Goal: Transaction & Acquisition: Purchase product/service

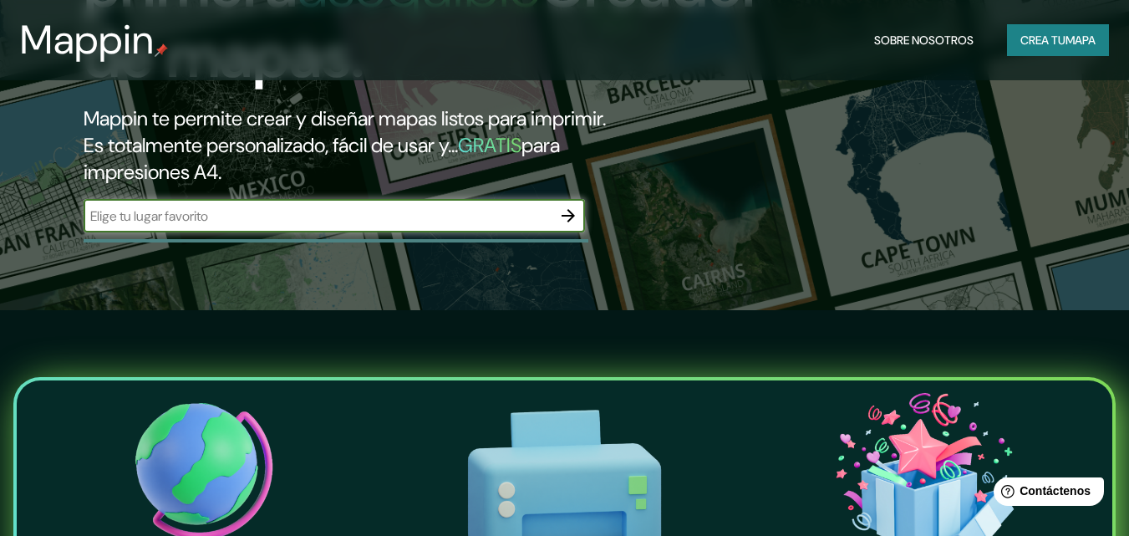
scroll to position [251, 0]
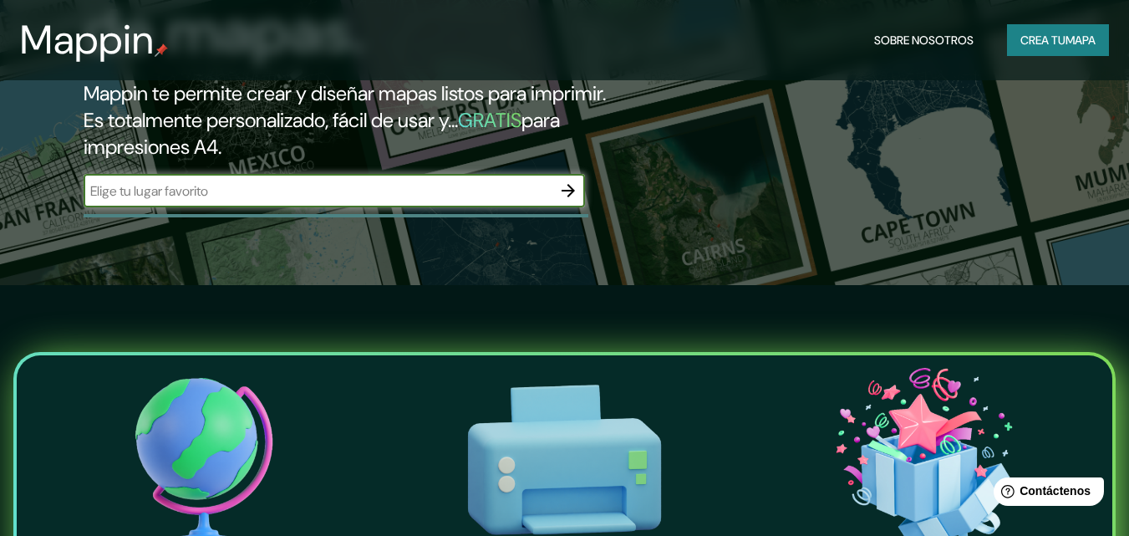
click at [226, 190] on input "text" at bounding box center [318, 190] width 468 height 19
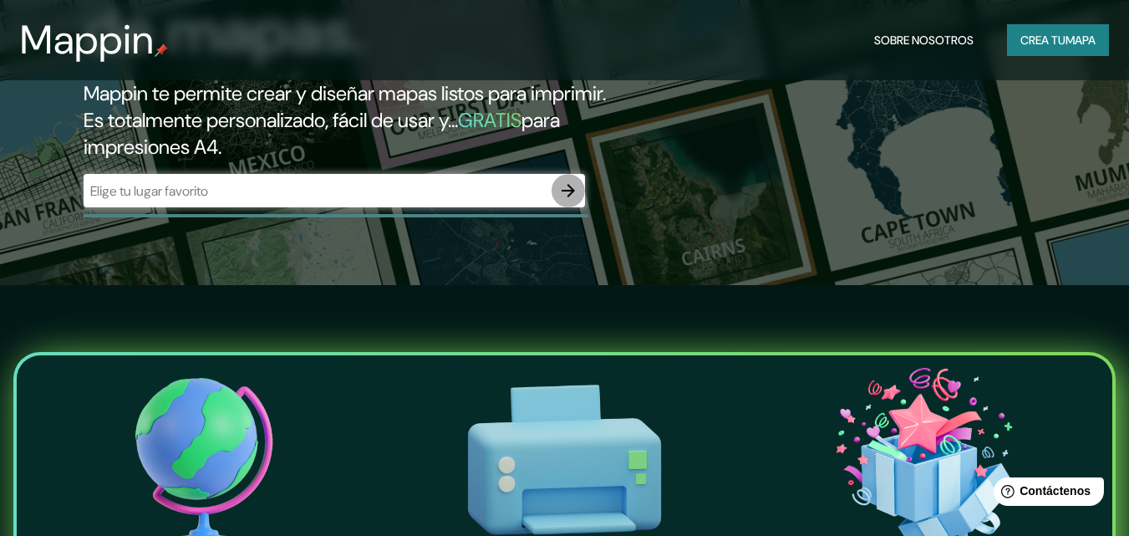
click at [572, 192] on icon "button" at bounding box center [567, 190] width 13 height 13
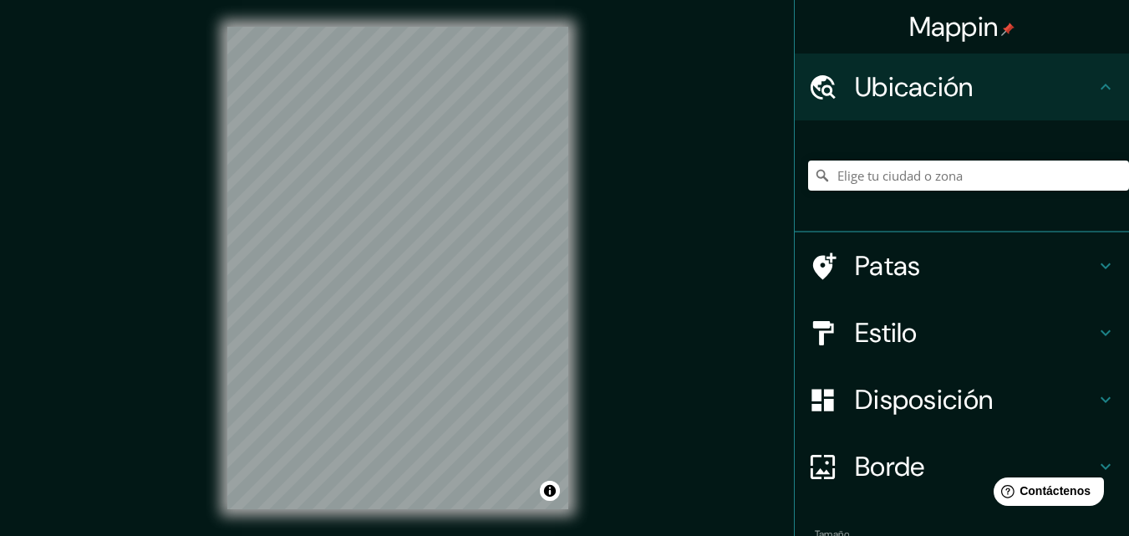
click at [1097, 76] on div "Ubicación" at bounding box center [962, 86] width 334 height 67
click at [925, 82] on font "Ubicación" at bounding box center [914, 86] width 119 height 35
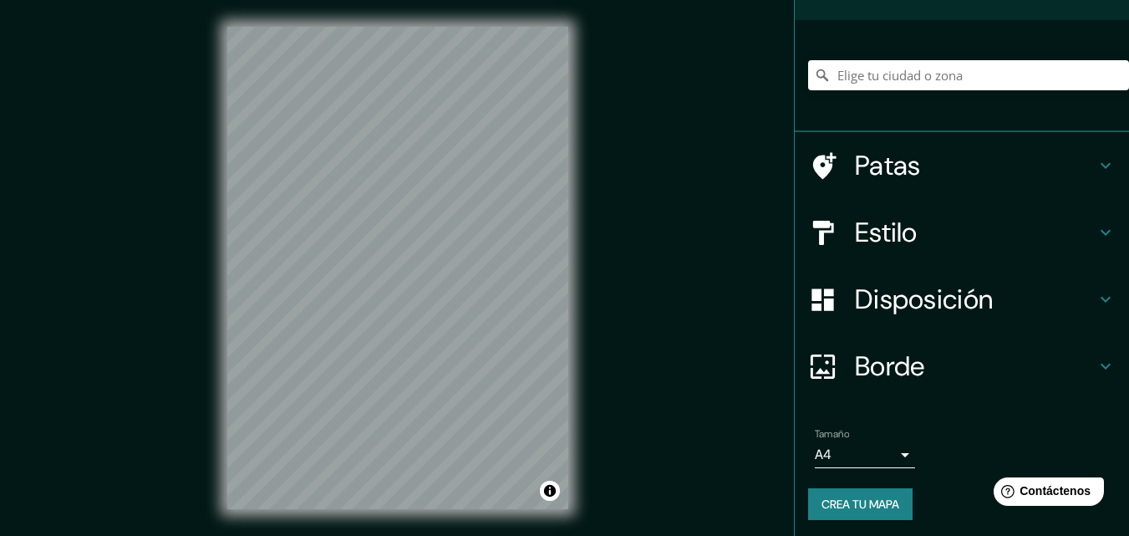
scroll to position [104, 0]
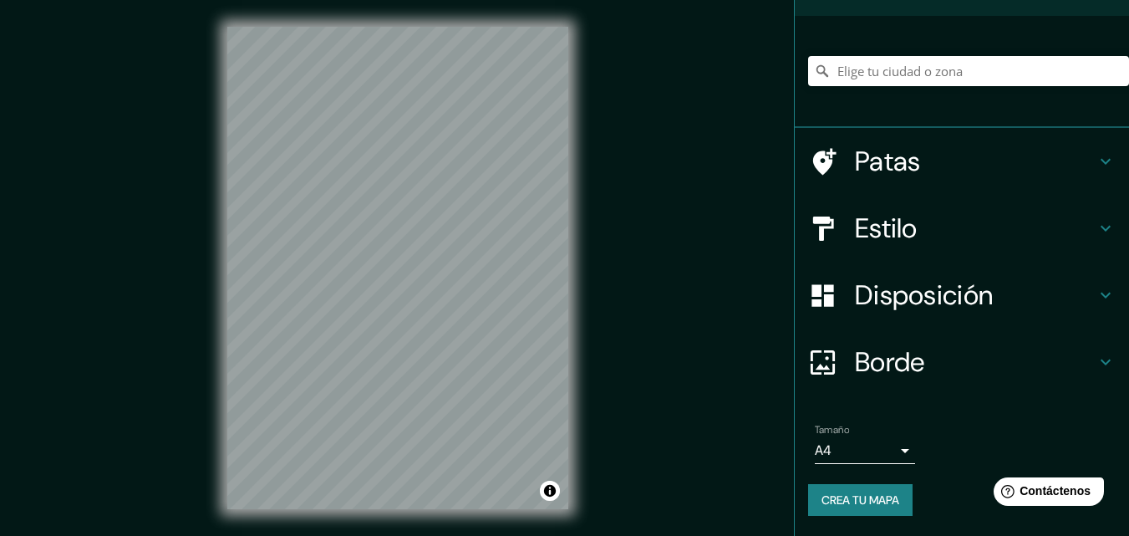
click at [922, 158] on h4 "Patas" at bounding box center [975, 161] width 241 height 33
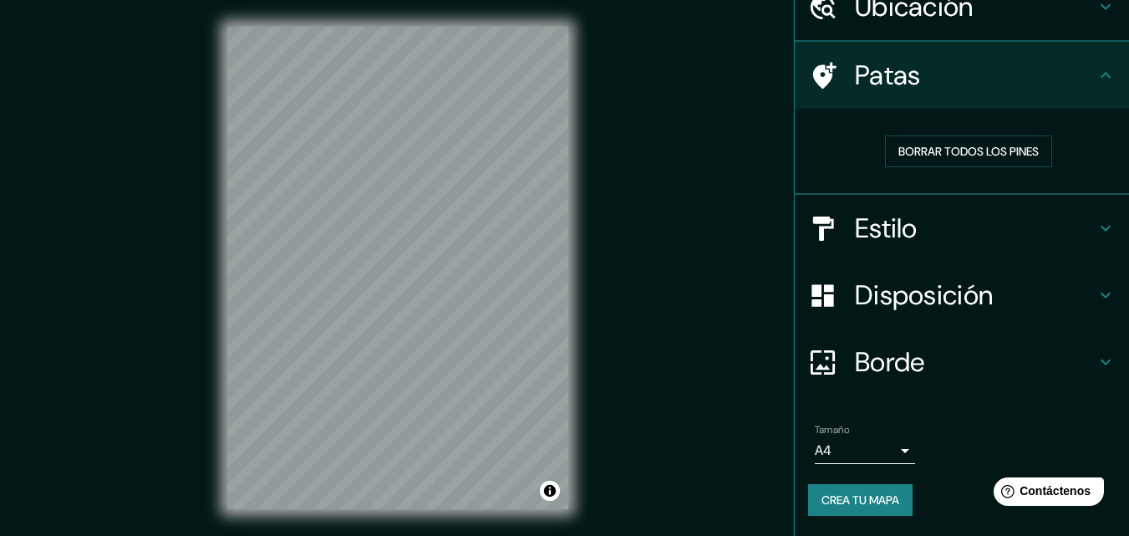
scroll to position [80, 0]
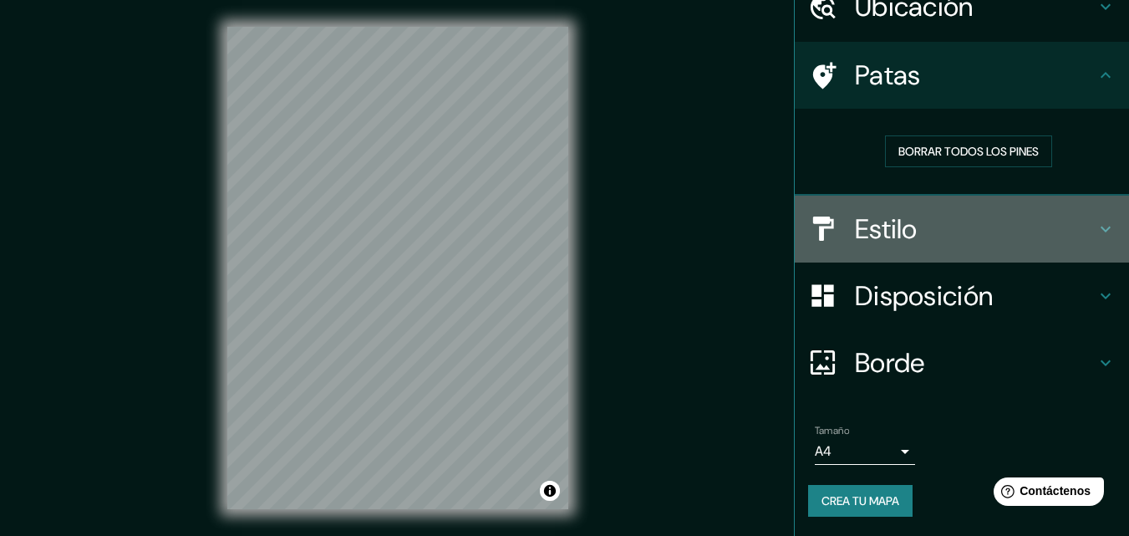
click at [920, 218] on h4 "Estilo" at bounding box center [975, 228] width 241 height 33
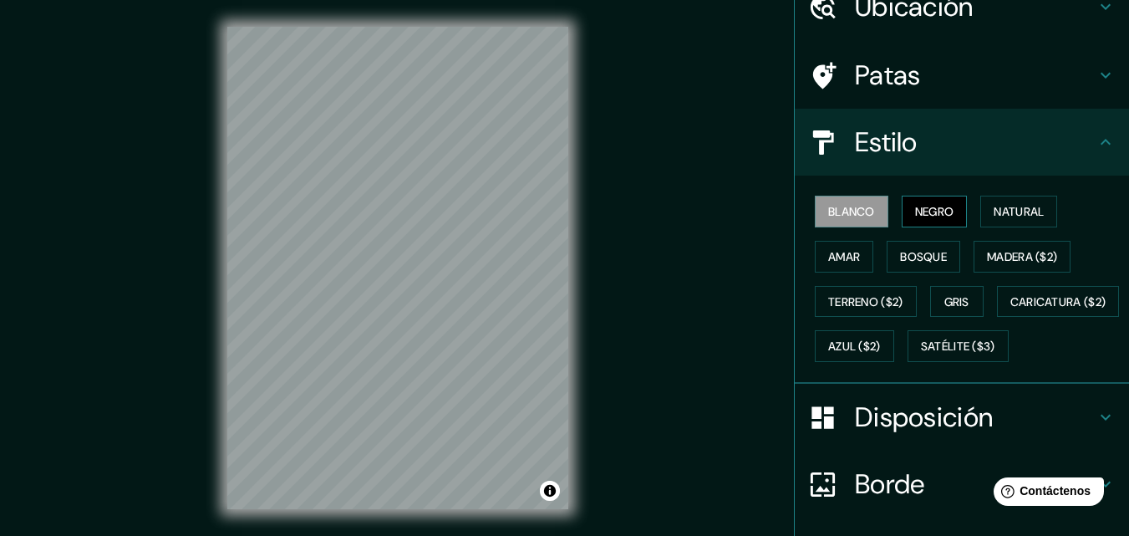
click at [927, 212] on font "Negro" at bounding box center [934, 211] width 39 height 15
click at [1035, 209] on font "Natural" at bounding box center [1018, 211] width 50 height 15
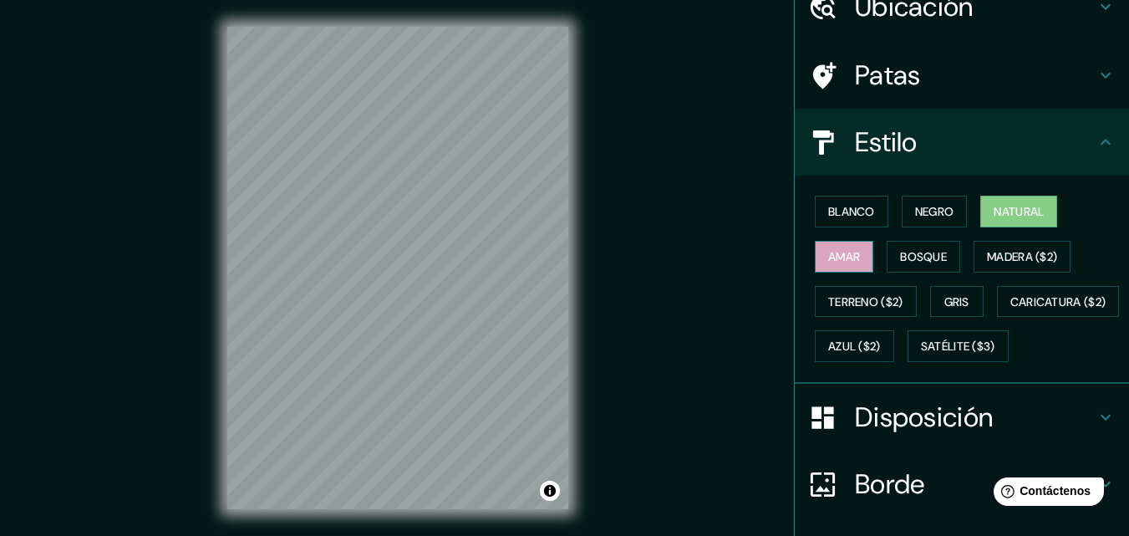
click at [851, 261] on button "Amar" at bounding box center [844, 257] width 58 height 32
click at [912, 261] on font "Bosque" at bounding box center [923, 256] width 47 height 15
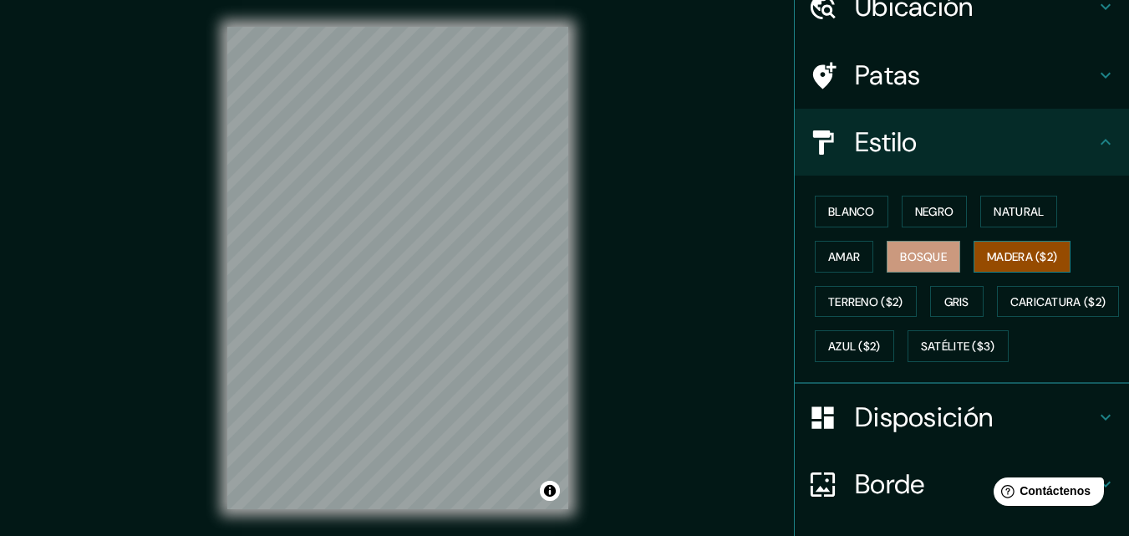
click at [1008, 255] on font "Madera ($2)" at bounding box center [1022, 256] width 70 height 15
click at [846, 303] on font "Terreno ($2)" at bounding box center [865, 301] width 75 height 15
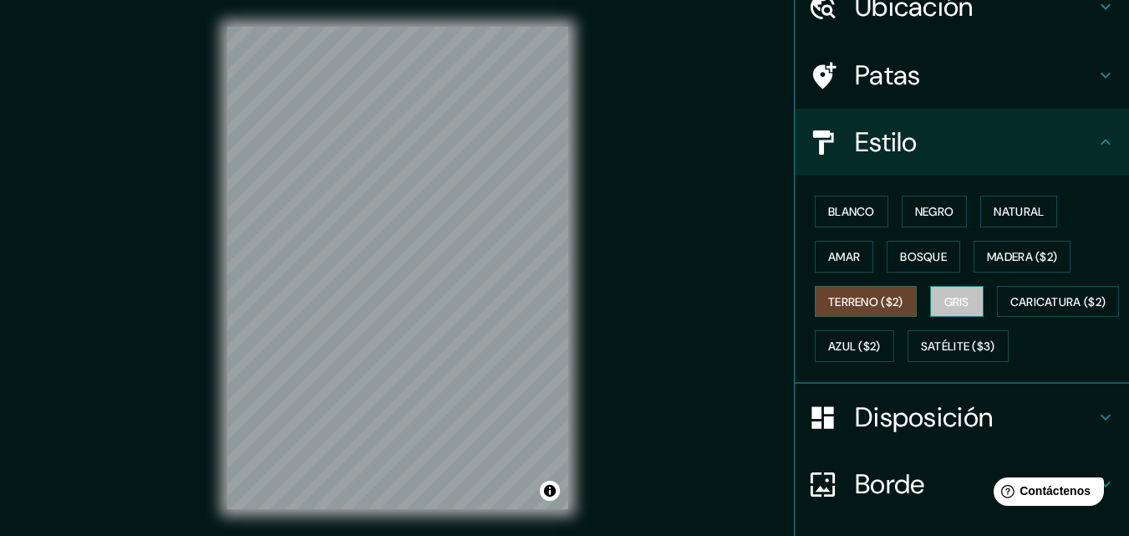
click at [970, 293] on button "Gris" at bounding box center [956, 302] width 53 height 32
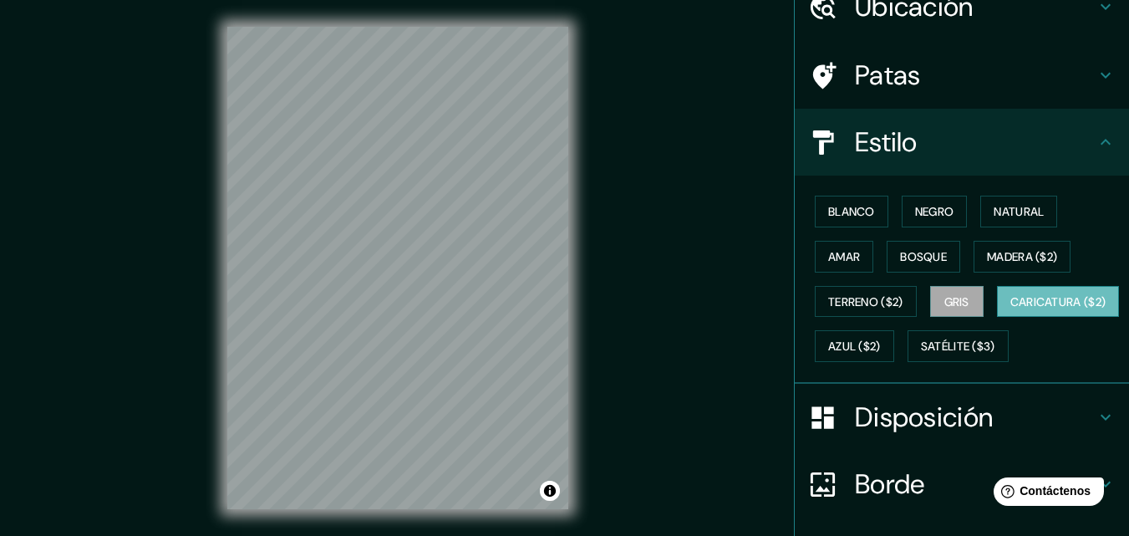
click at [1010, 309] on font "Caricatura ($2)" at bounding box center [1058, 301] width 96 height 15
click at [881, 345] on font "Azul ($2)" at bounding box center [854, 346] width 53 height 15
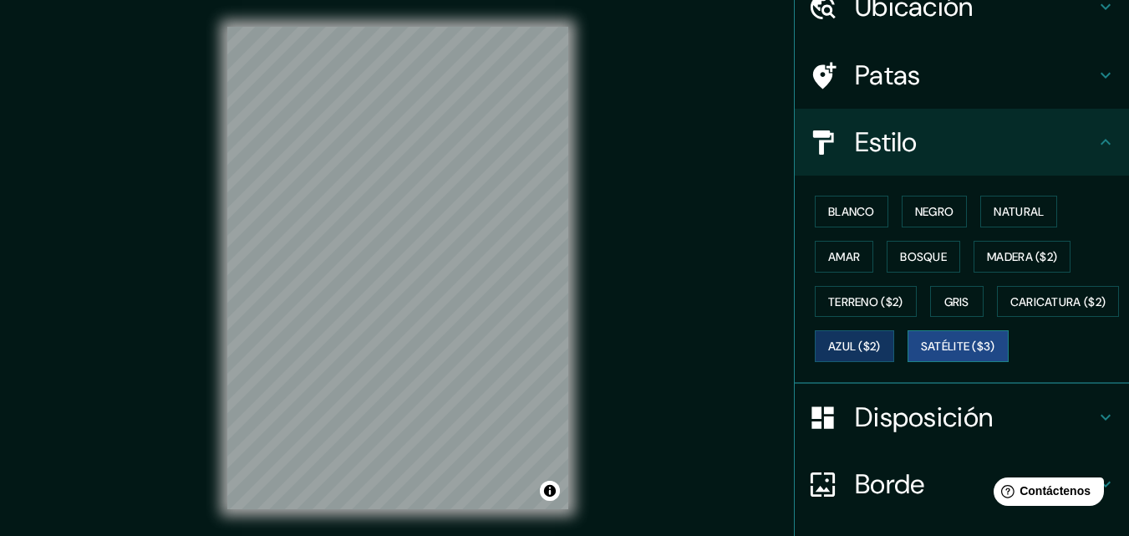
click at [921, 354] on font "Satélite ($3)" at bounding box center [958, 346] width 74 height 15
click at [921, 266] on font "Bosque" at bounding box center [923, 257] width 47 height 22
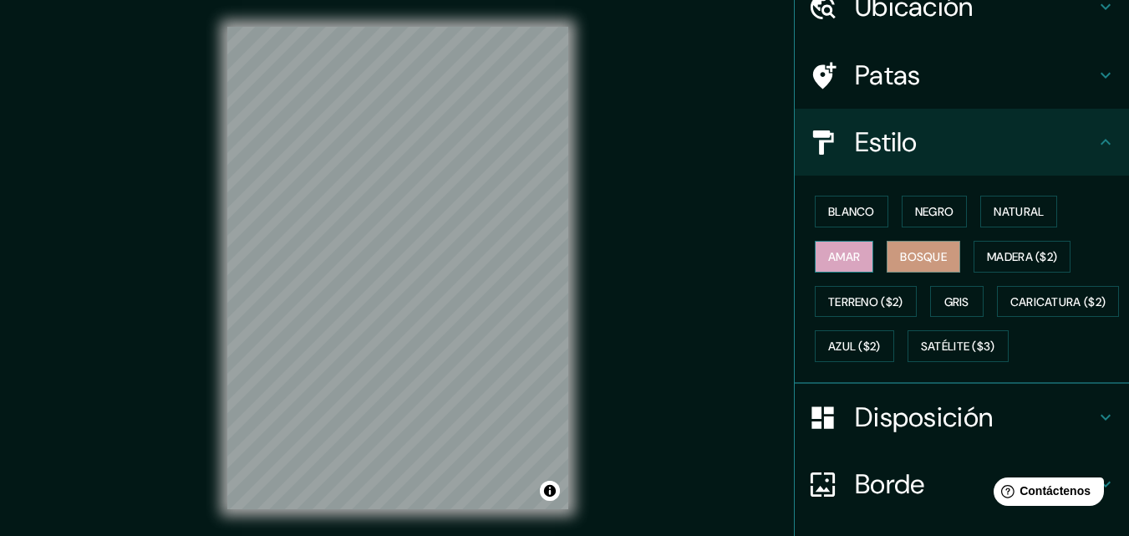
click at [851, 257] on button "Amar" at bounding box center [844, 257] width 58 height 32
click at [911, 258] on font "Bosque" at bounding box center [923, 256] width 47 height 15
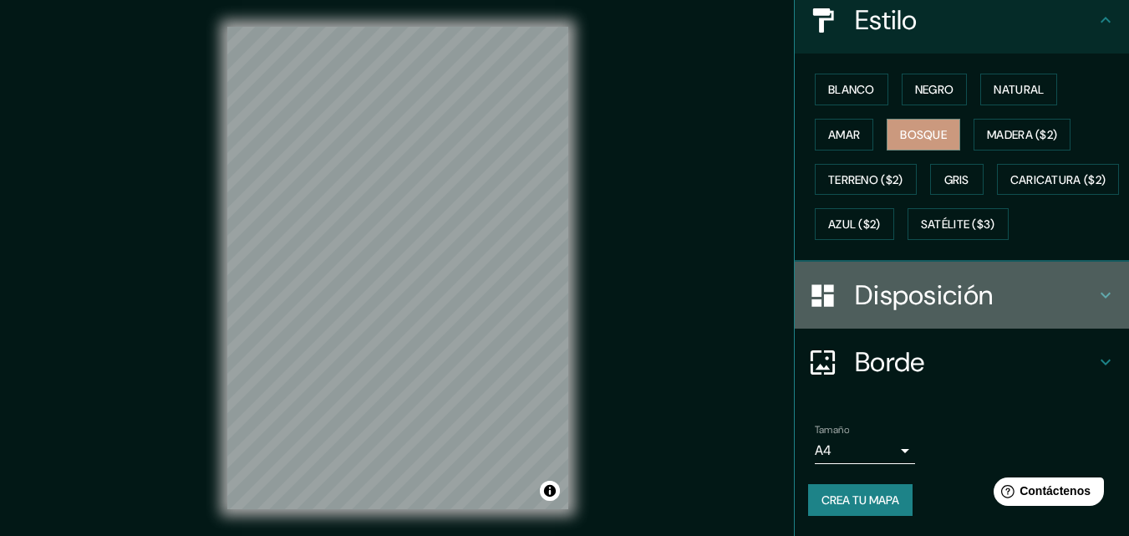
click at [1030, 309] on h4 "Disposición" at bounding box center [975, 294] width 241 height 33
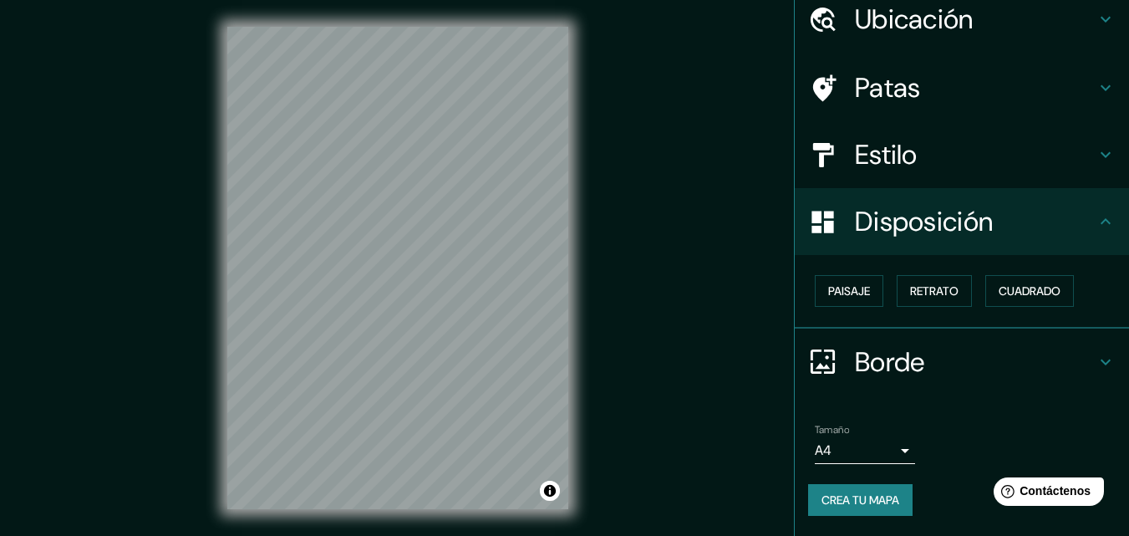
scroll to position [67, 0]
click at [829, 289] on font "Paisaje" at bounding box center [849, 291] width 42 height 15
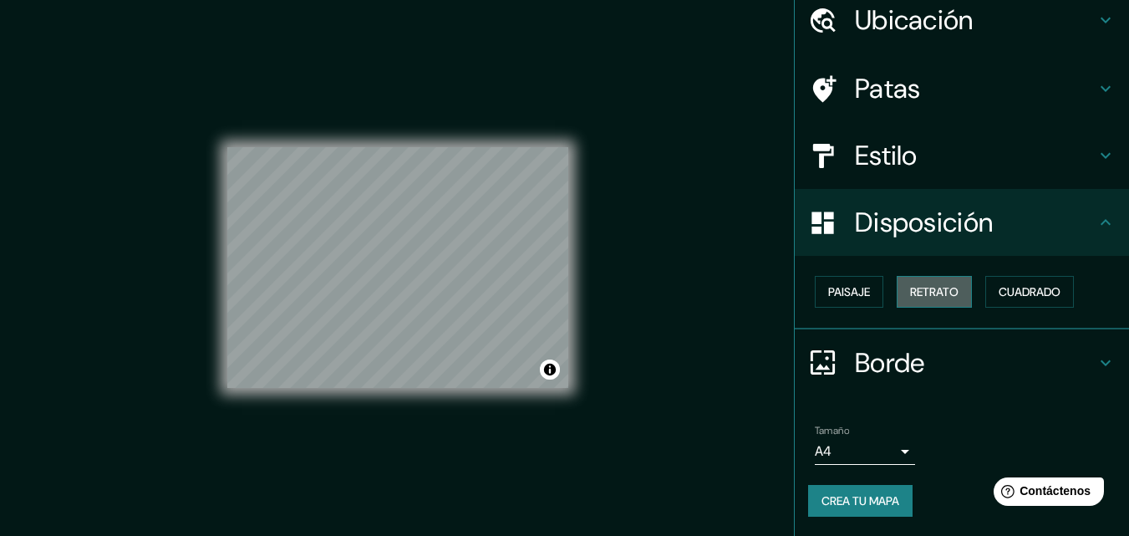
click at [924, 289] on font "Retrato" at bounding box center [934, 291] width 48 height 15
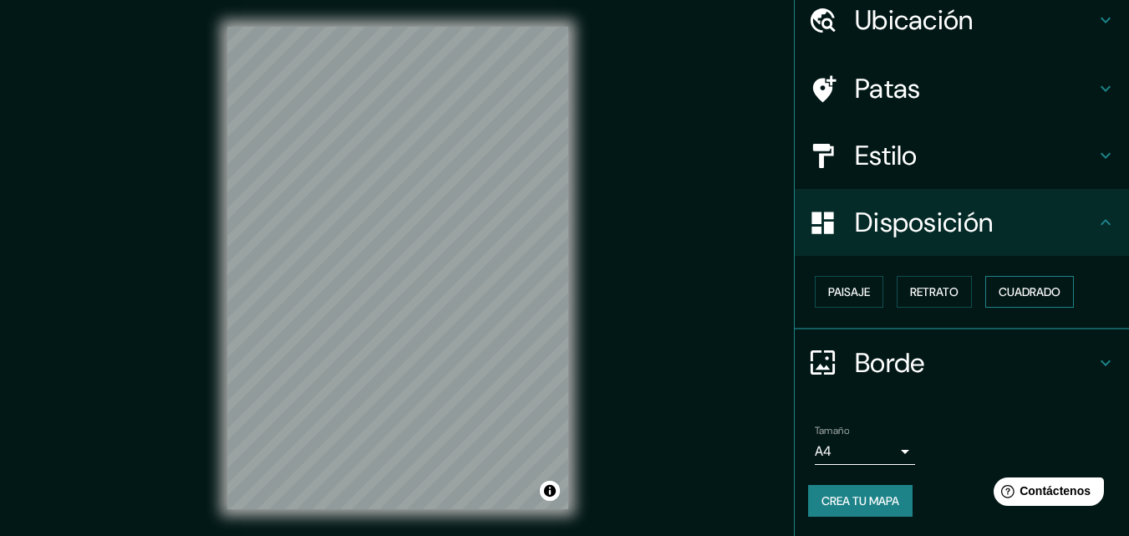
click at [1030, 293] on font "Cuadrado" at bounding box center [1029, 291] width 62 height 15
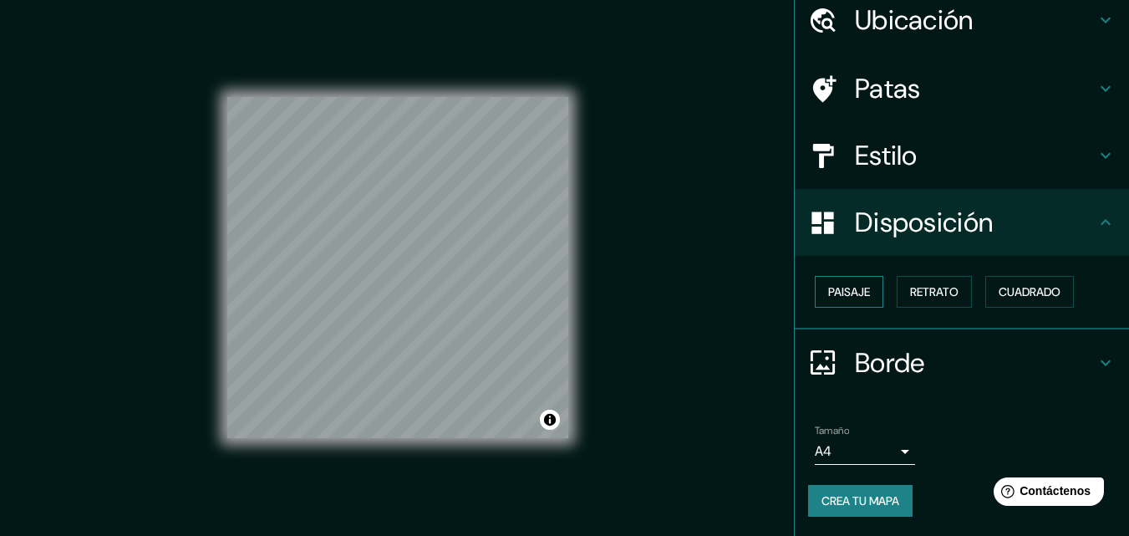
click at [835, 294] on font "Paisaje" at bounding box center [849, 291] width 42 height 15
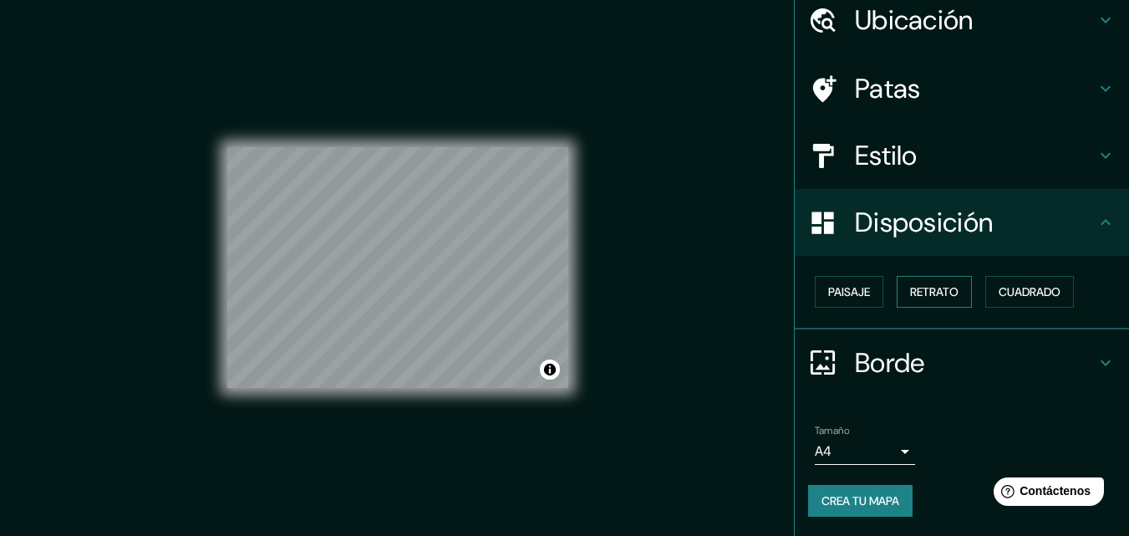
click at [917, 302] on font "Retrato" at bounding box center [934, 292] width 48 height 22
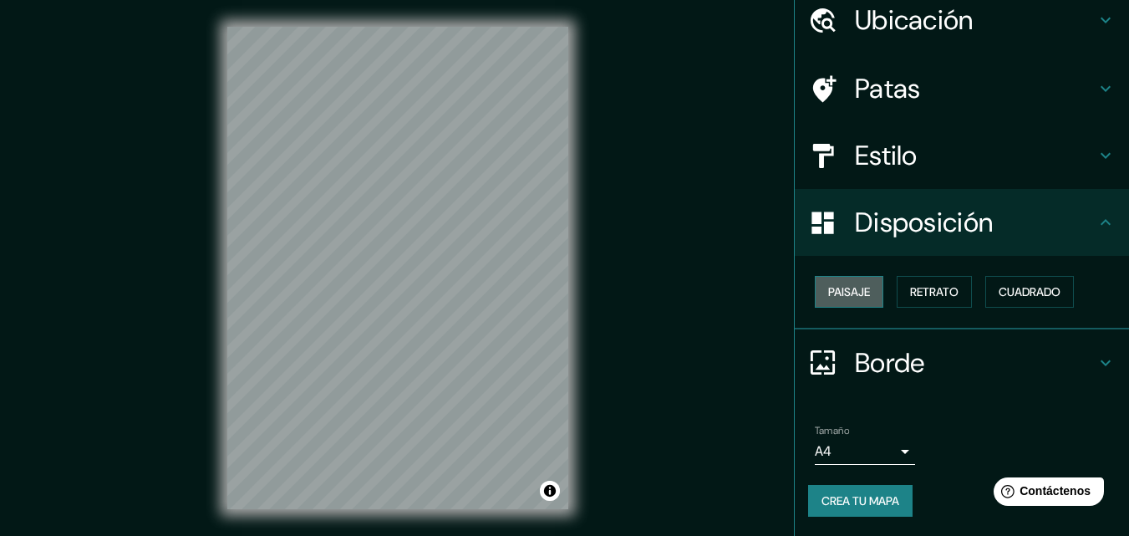
click at [840, 294] on font "Paisaje" at bounding box center [849, 291] width 42 height 15
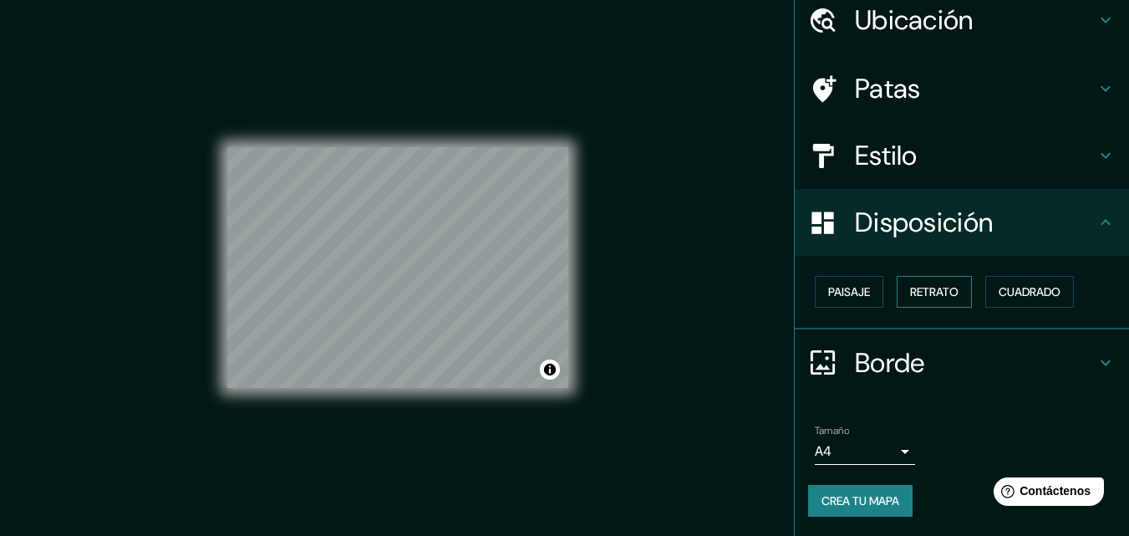
click at [921, 291] on font "Retrato" at bounding box center [934, 291] width 48 height 15
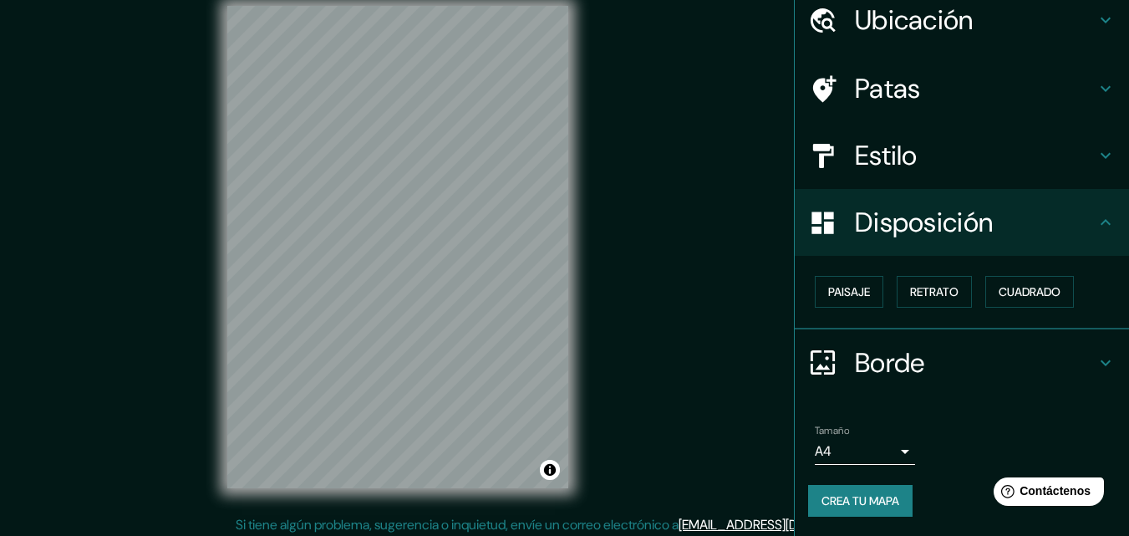
scroll to position [27, 0]
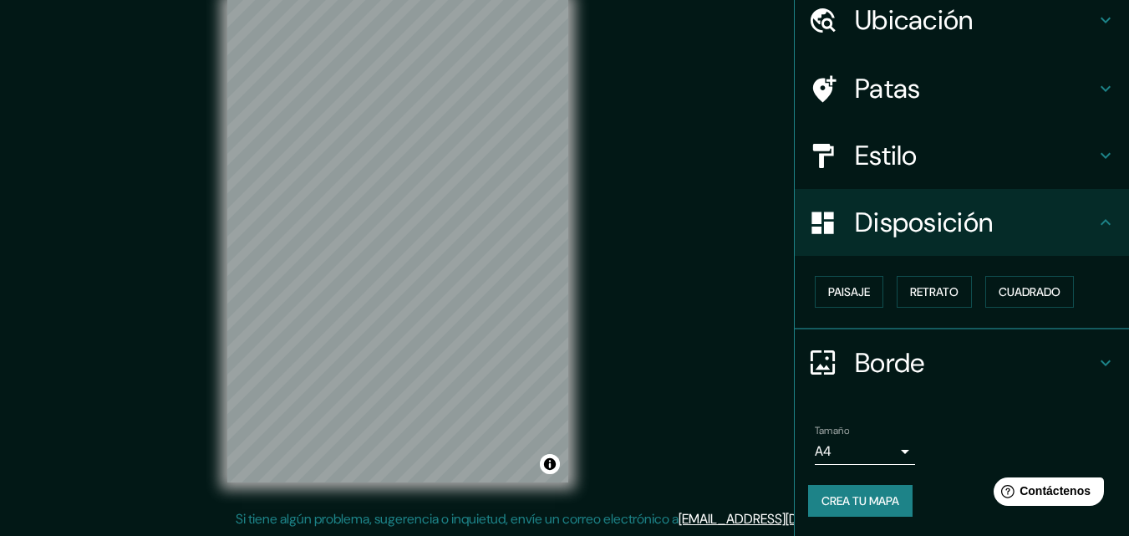
click at [927, 387] on div "Borde" at bounding box center [962, 362] width 334 height 67
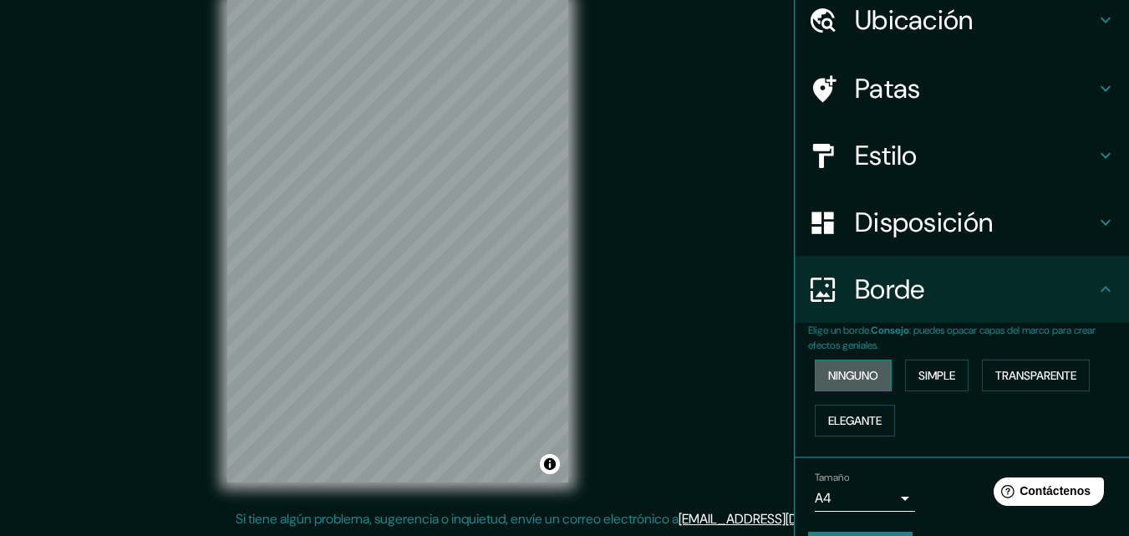
click at [848, 368] on font "Ninguno" at bounding box center [853, 375] width 50 height 15
click at [938, 371] on font "Simple" at bounding box center [936, 375] width 37 height 15
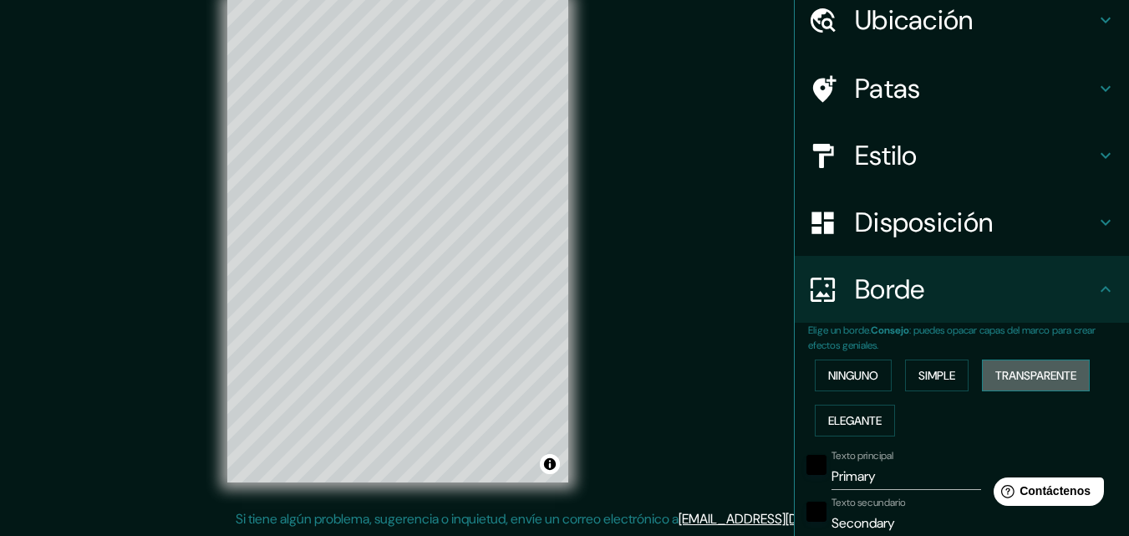
click at [1028, 374] on font "Transparente" at bounding box center [1035, 375] width 81 height 15
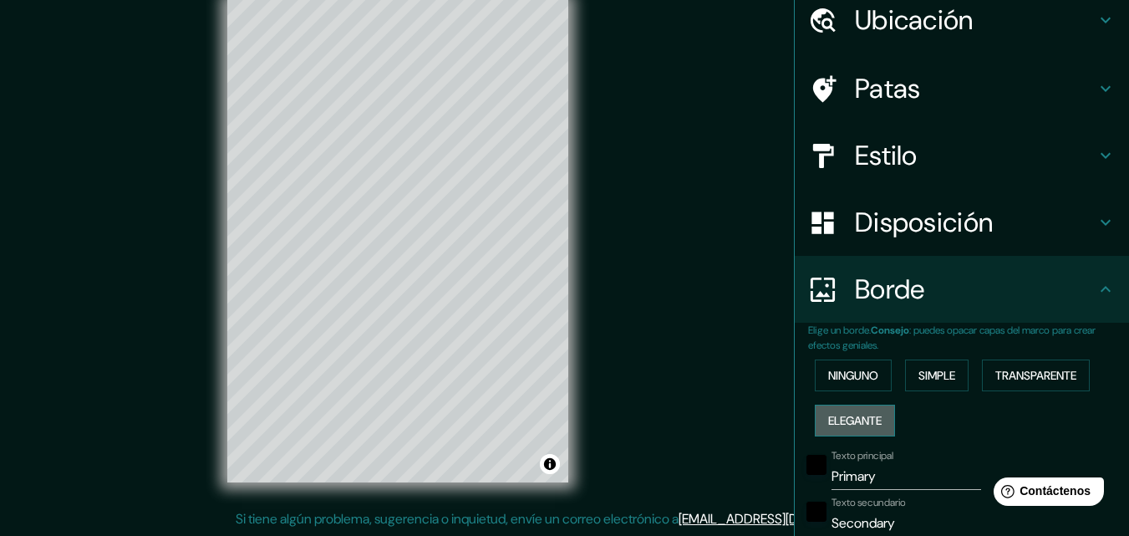
click at [842, 426] on font "Elegante" at bounding box center [854, 420] width 53 height 15
click at [845, 380] on font "Ninguno" at bounding box center [853, 375] width 50 height 15
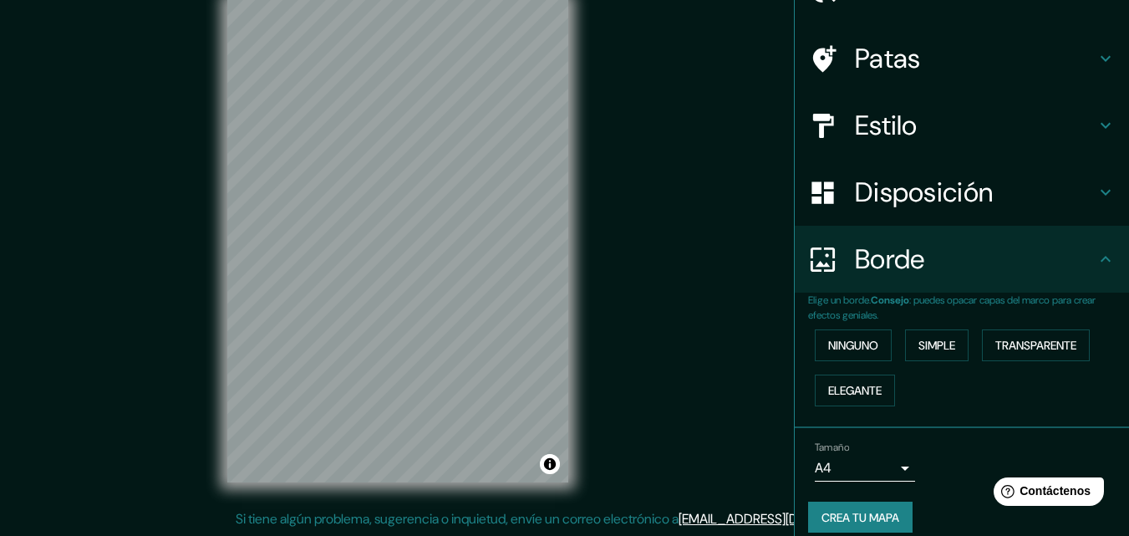
scroll to position [114, 0]
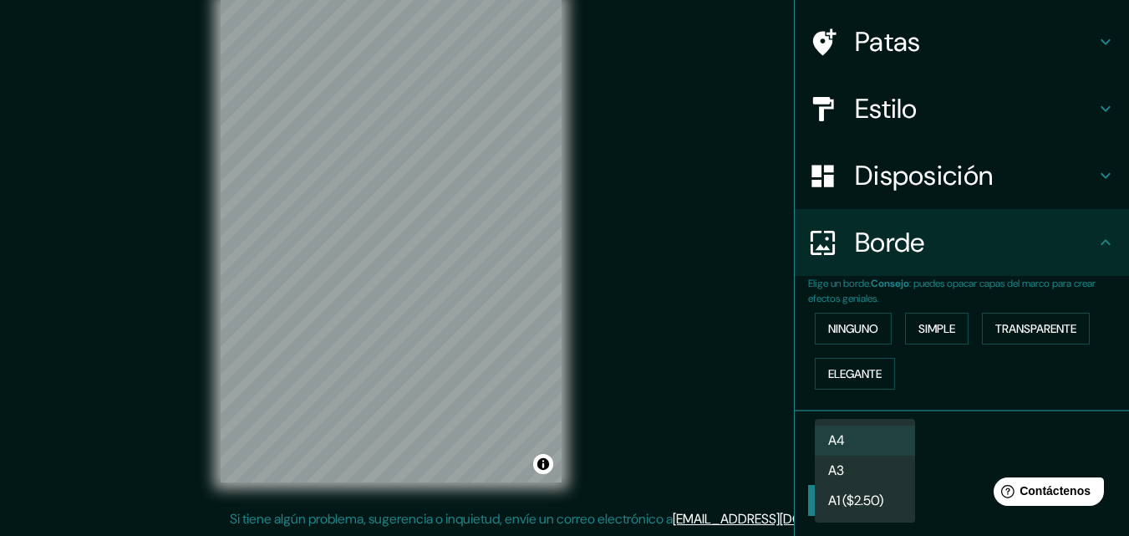
click at [881, 454] on body "Mappin Ubicación Patas Estilo Disposición Borde Elige un borde. Consejo : puede…" at bounding box center [564, 241] width 1129 height 536
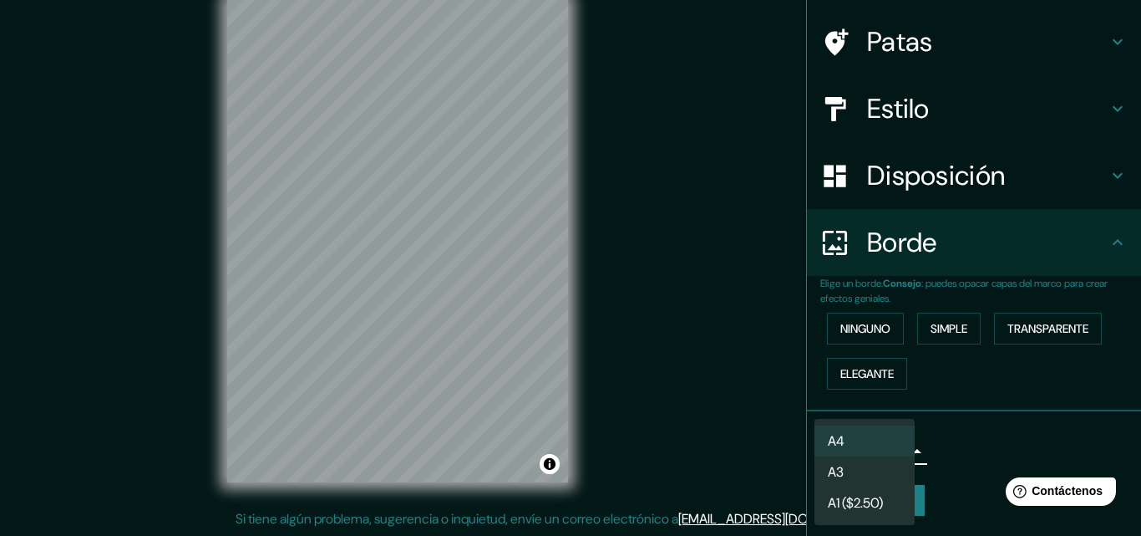
click at [857, 485] on li "A3" at bounding box center [865, 471] width 100 height 31
type input "a4"
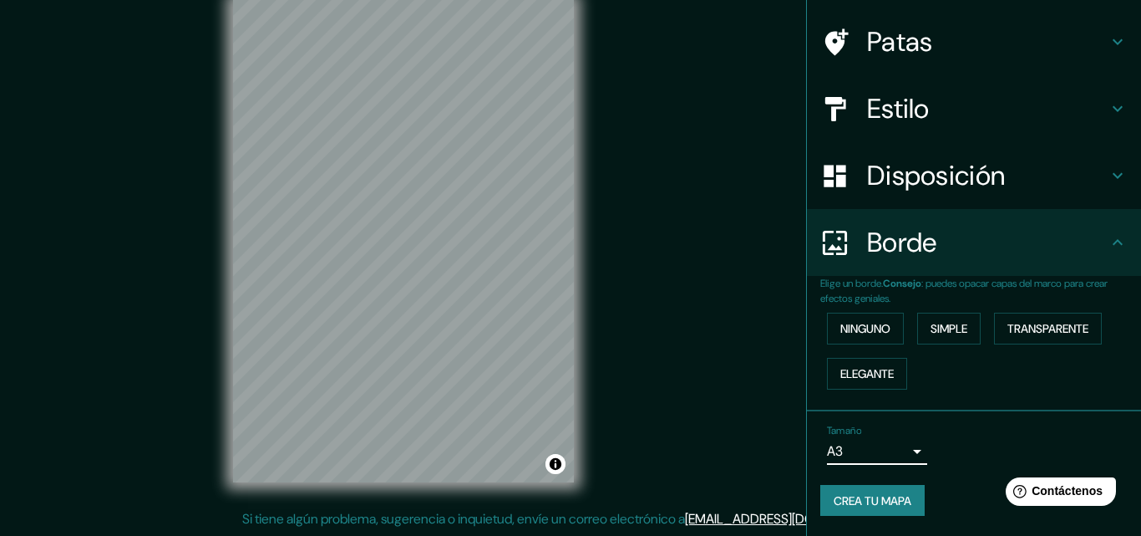
click at [871, 447] on body "Mappin Ubicación Patas Estilo Disposición Borde Elige un borde. Consejo : puede…" at bounding box center [570, 241] width 1141 height 536
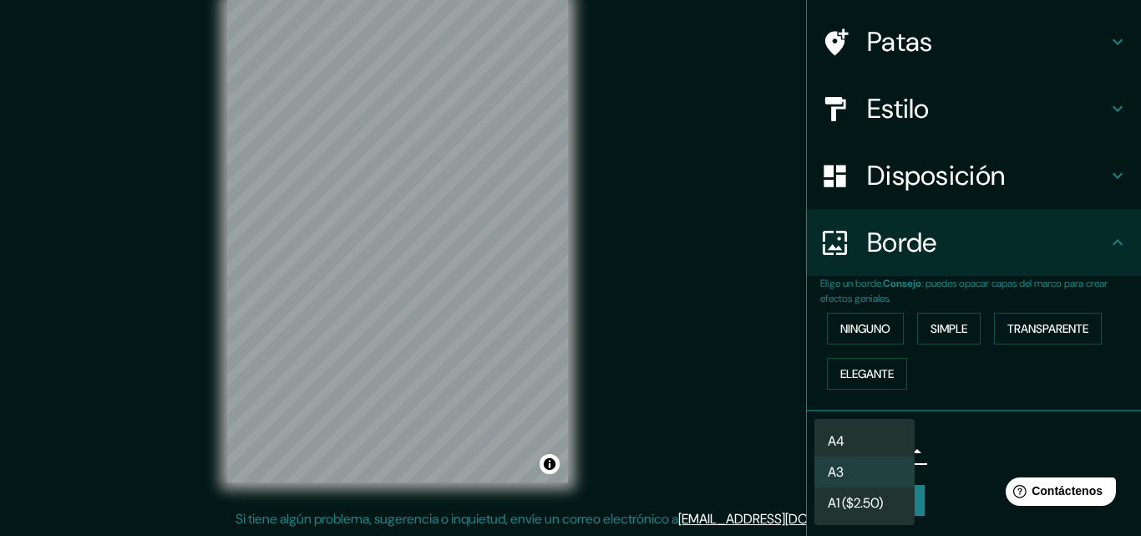
click at [989, 439] on div at bounding box center [570, 268] width 1141 height 536
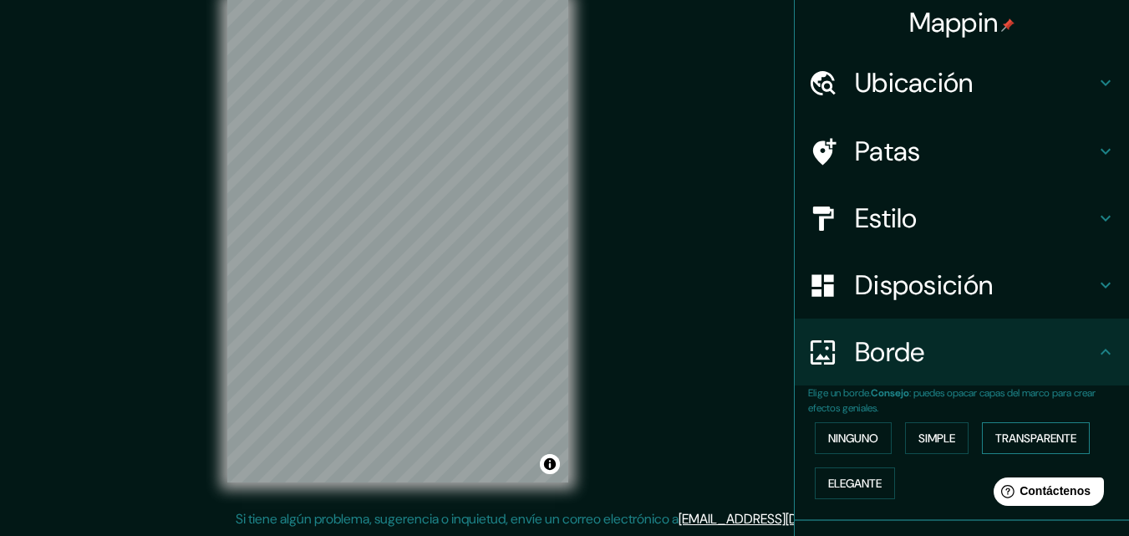
scroll to position [0, 0]
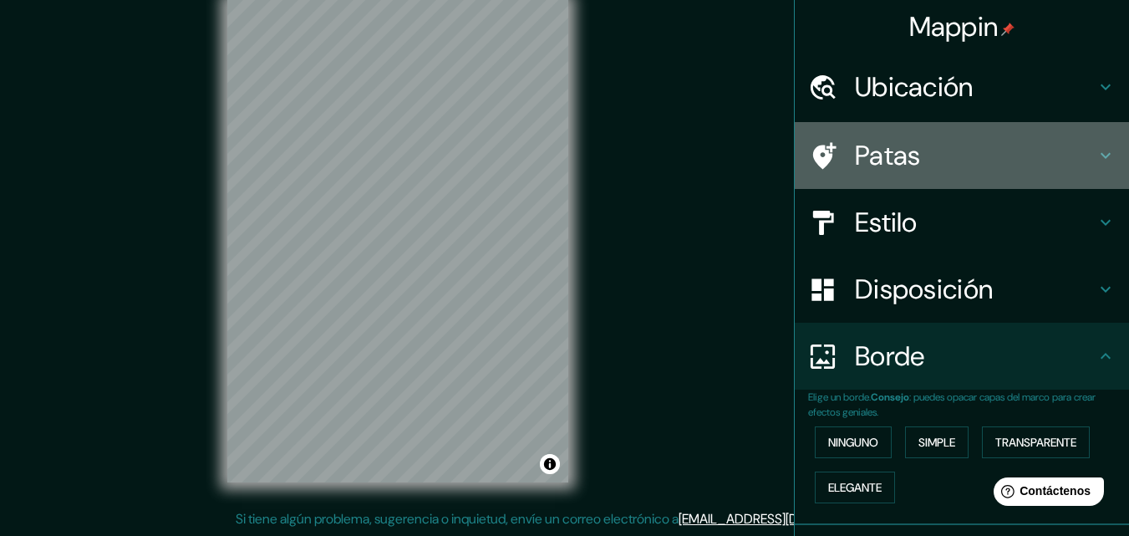
click at [953, 170] on h4 "Patas" at bounding box center [975, 155] width 241 height 33
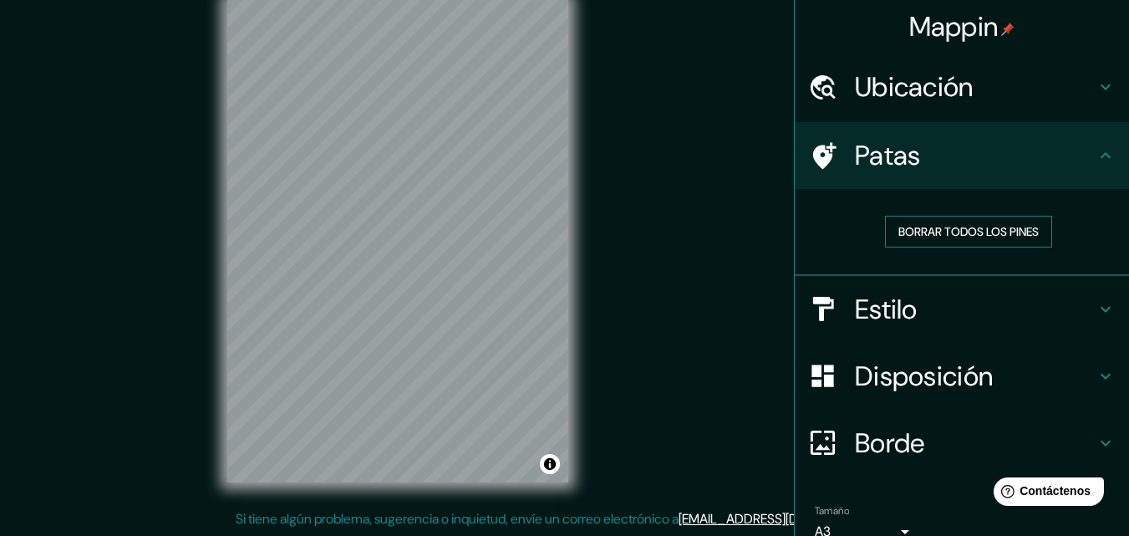
click at [929, 231] on font "Borrar todos los pines" at bounding box center [968, 231] width 140 height 15
click at [907, 144] on font "Patas" at bounding box center [888, 155] width 66 height 35
click at [964, 80] on h4 "Ubicación" at bounding box center [975, 86] width 241 height 33
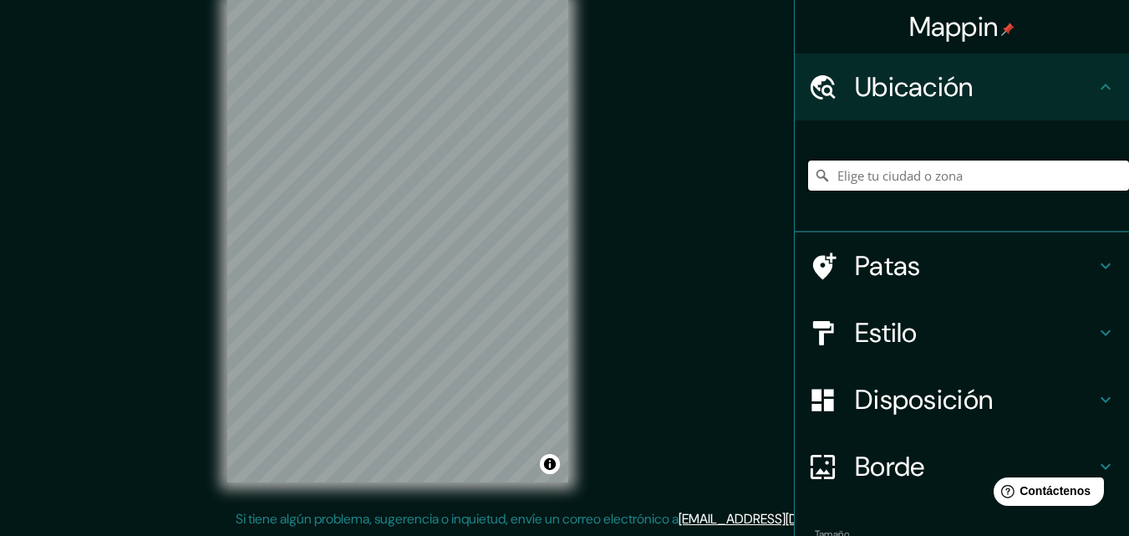
click at [912, 183] on input "Elige tu ciudad o zona" at bounding box center [968, 175] width 321 height 30
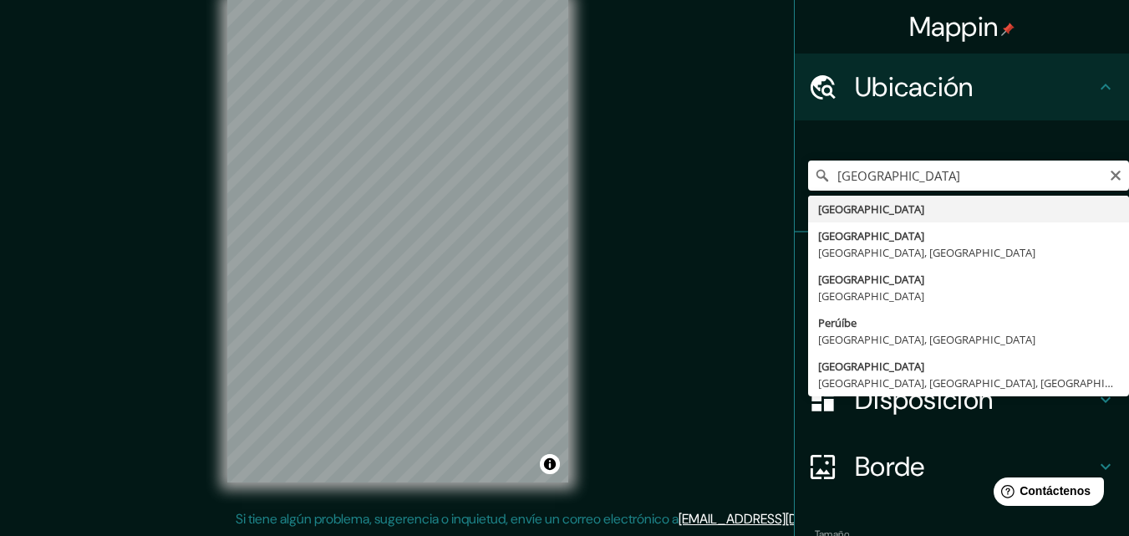
type input "[GEOGRAPHIC_DATA]"
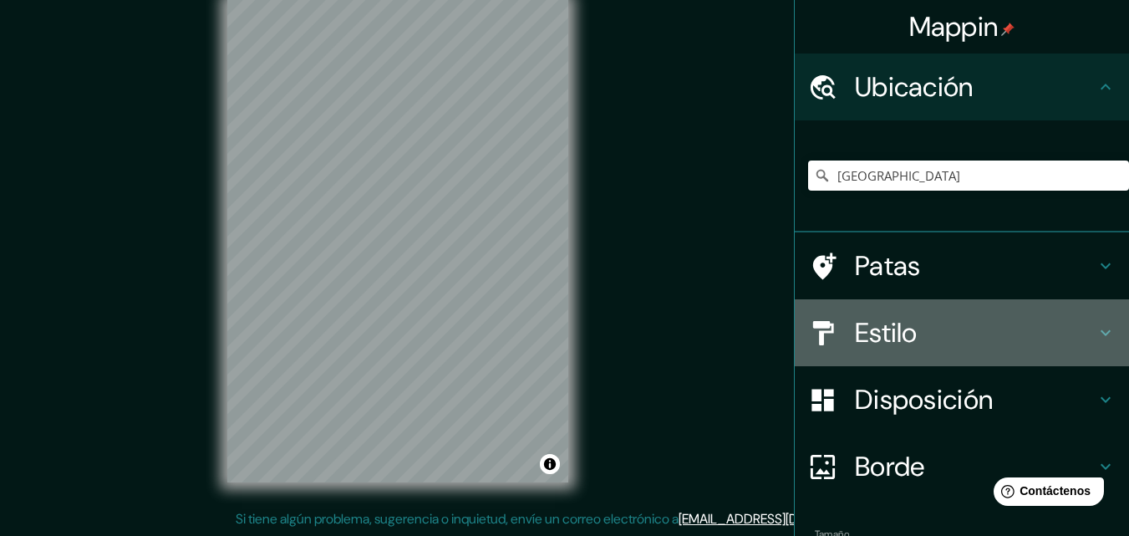
click at [922, 319] on h4 "Estilo" at bounding box center [975, 332] width 241 height 33
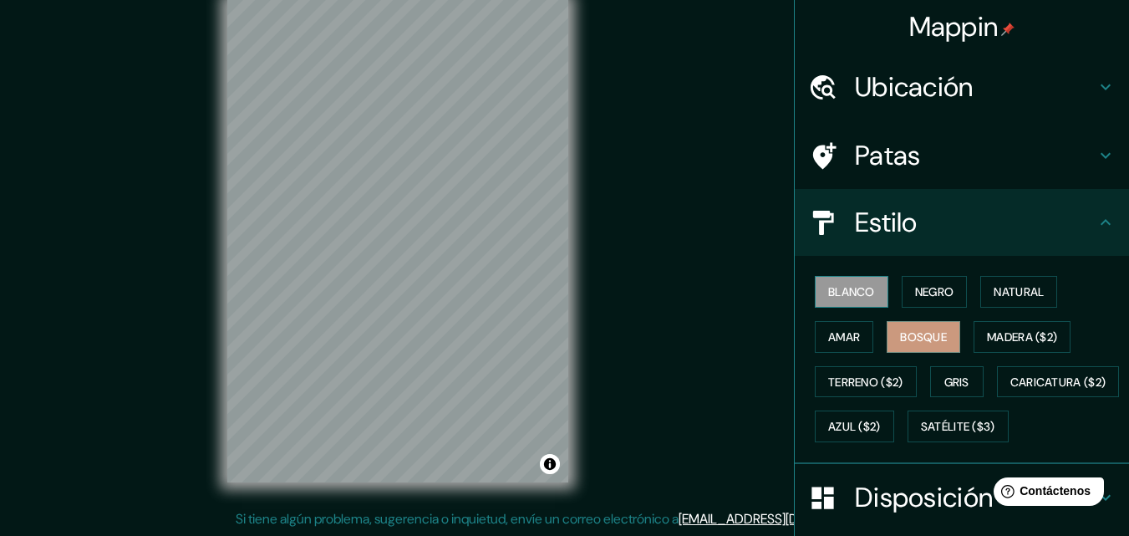
click at [860, 294] on font "Blanco" at bounding box center [851, 291] width 47 height 15
click at [946, 295] on button "Negro" at bounding box center [935, 292] width 66 height 32
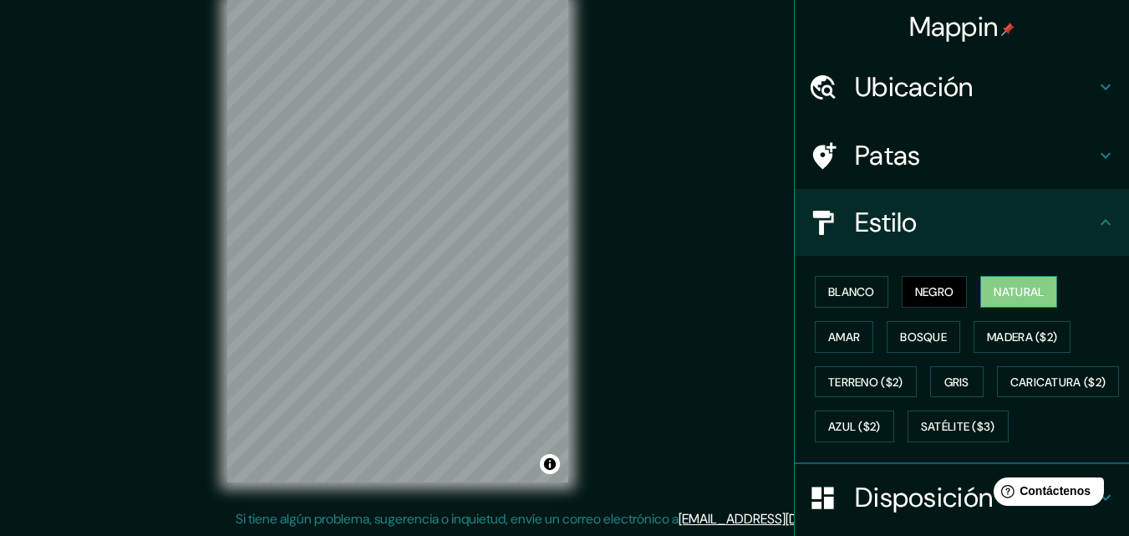
click at [1008, 287] on font "Natural" at bounding box center [1018, 291] width 50 height 15
click at [828, 333] on font "Amar" at bounding box center [844, 336] width 32 height 15
click at [1041, 287] on button "Natural" at bounding box center [1018, 292] width 77 height 32
click at [1007, 326] on font "Madera ($2)" at bounding box center [1022, 337] width 70 height 22
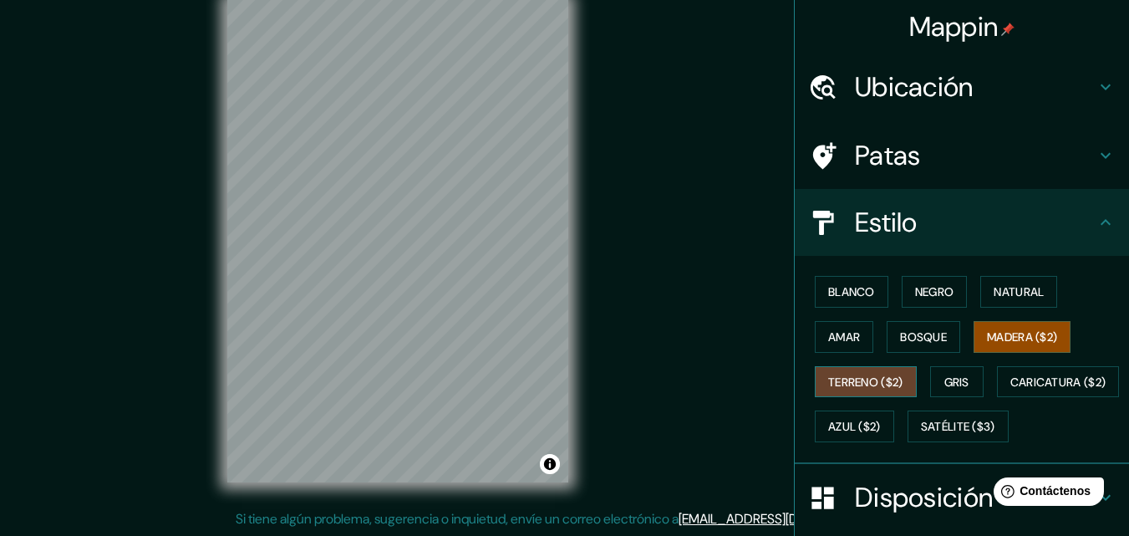
click at [860, 374] on font "Terreno ($2)" at bounding box center [865, 381] width 75 height 15
click at [953, 381] on font "Gris" at bounding box center [956, 381] width 25 height 15
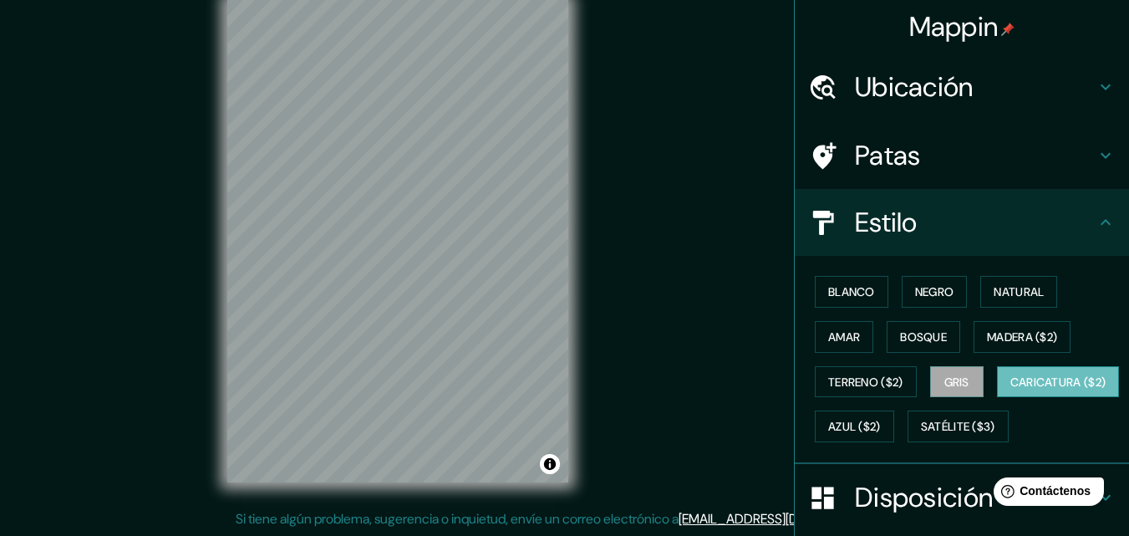
click at [997, 398] on button "Caricatura ($2)" at bounding box center [1058, 382] width 123 height 32
click at [881, 416] on font "Azul ($2)" at bounding box center [854, 426] width 53 height 22
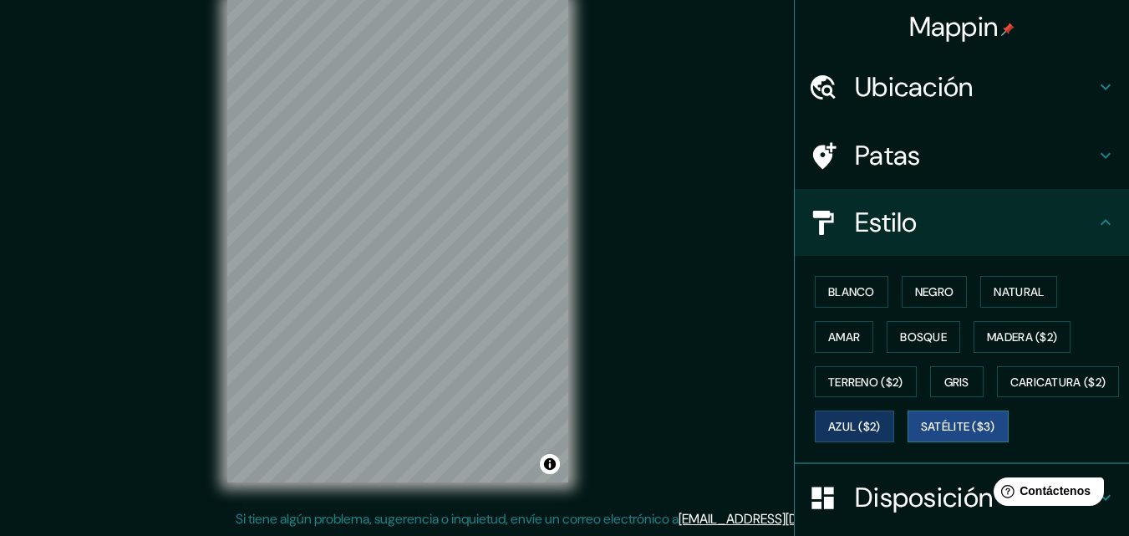
click at [921, 437] on font "Satélite ($3)" at bounding box center [958, 426] width 74 height 22
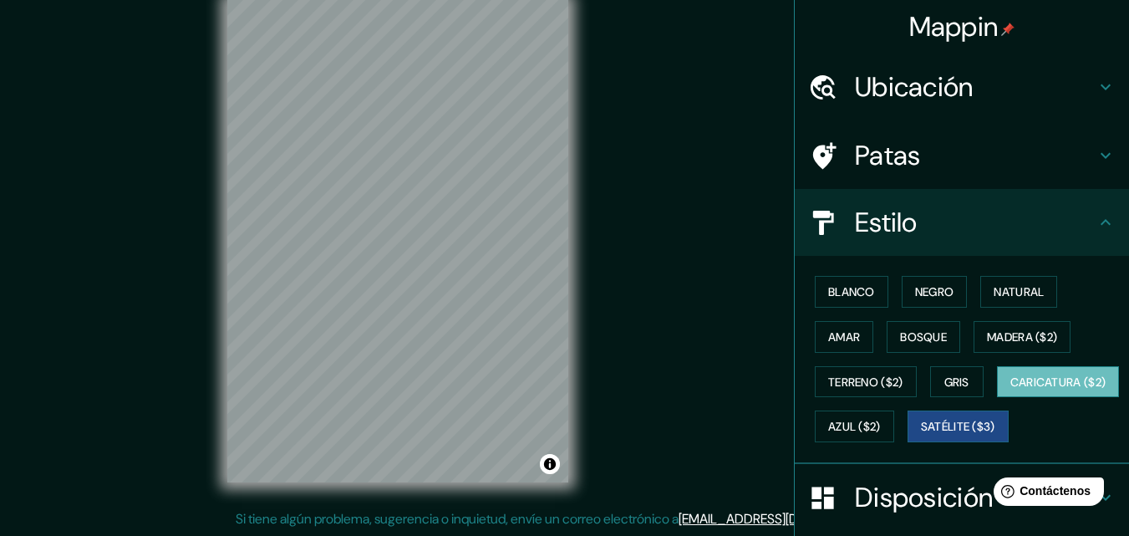
click at [1010, 393] on font "Caricatura ($2)" at bounding box center [1058, 382] width 96 height 22
click at [905, 336] on font "Bosque" at bounding box center [923, 336] width 47 height 15
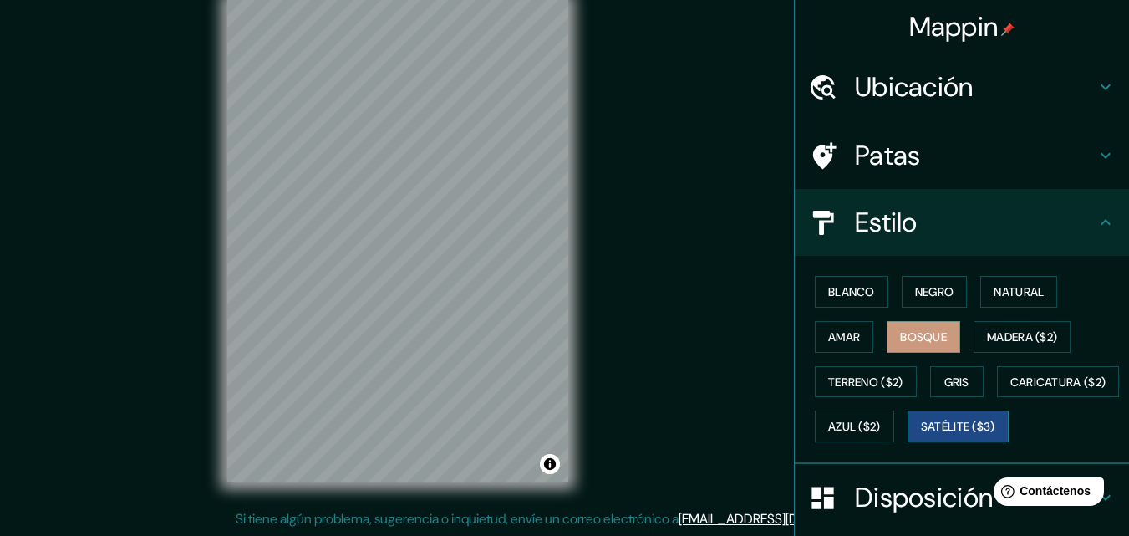
click at [921, 437] on font "Satélite ($3)" at bounding box center [958, 426] width 74 height 22
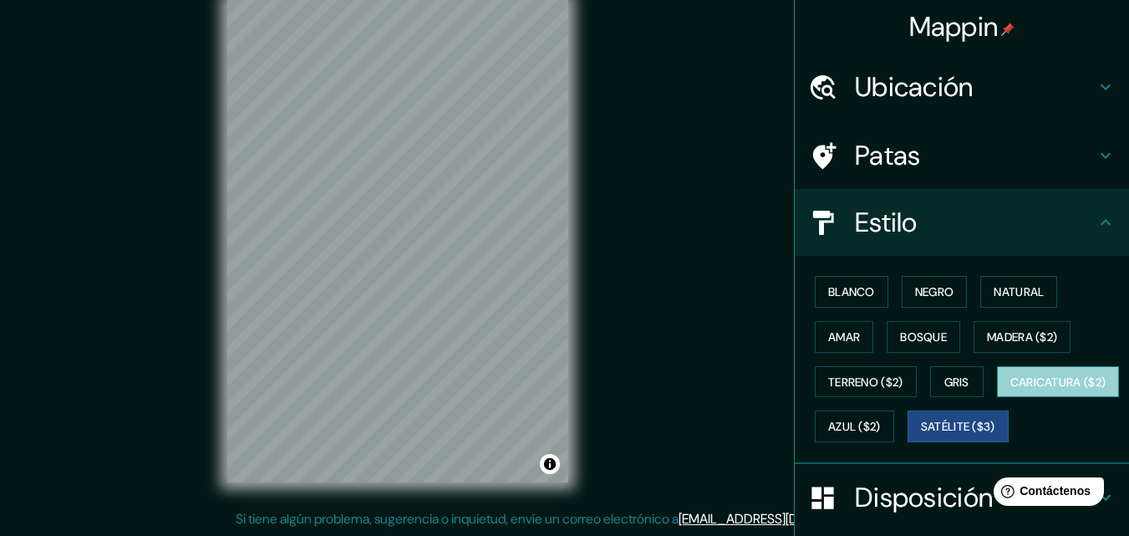
click at [1010, 389] on font "Caricatura ($2)" at bounding box center [1058, 381] width 96 height 15
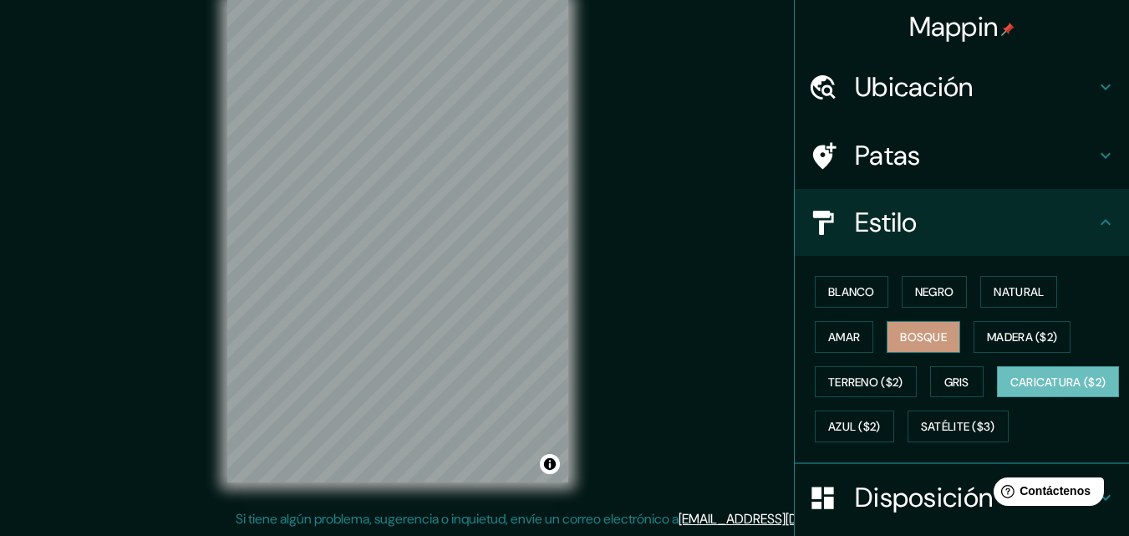
click at [900, 326] on font "Bosque" at bounding box center [923, 337] width 47 height 22
click at [921, 164] on h4 "Patas" at bounding box center [975, 155] width 241 height 33
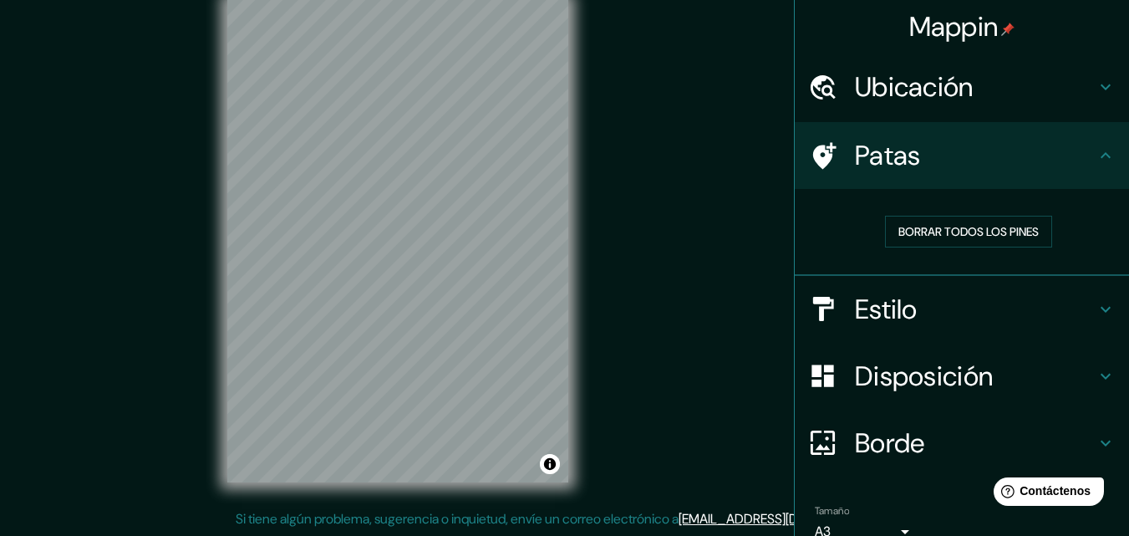
click at [914, 180] on div "Patas" at bounding box center [962, 155] width 334 height 67
click at [922, 231] on font "Borrar todos los pines" at bounding box center [968, 231] width 140 height 15
click at [920, 224] on font "Borrar todos los pines" at bounding box center [968, 231] width 140 height 15
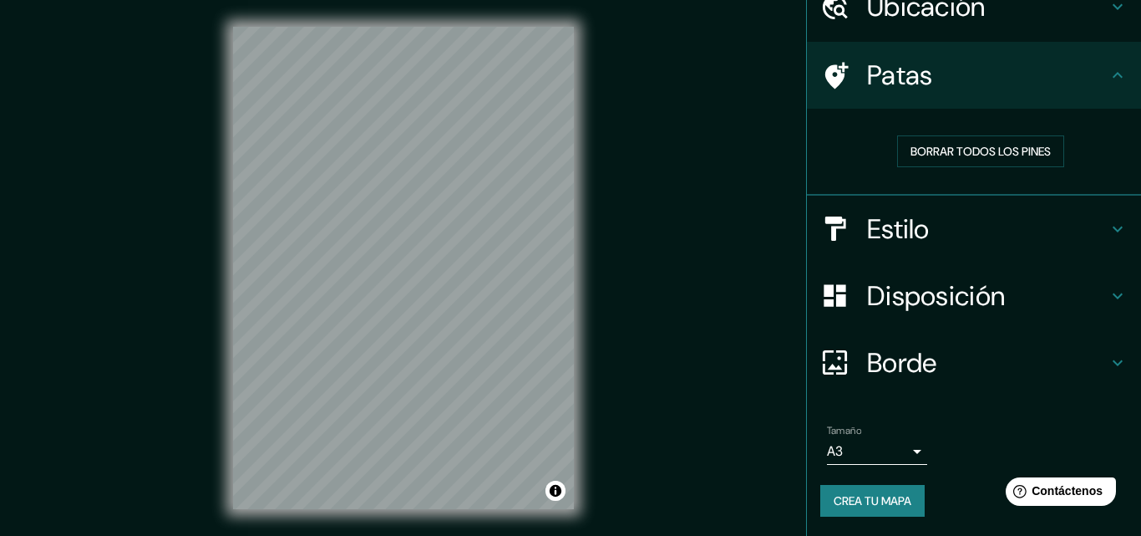
click at [892, 450] on body "Mappin Ubicación [GEOGRAPHIC_DATA] Patas Borrar todos los pines Estilo Disposic…" at bounding box center [570, 268] width 1141 height 536
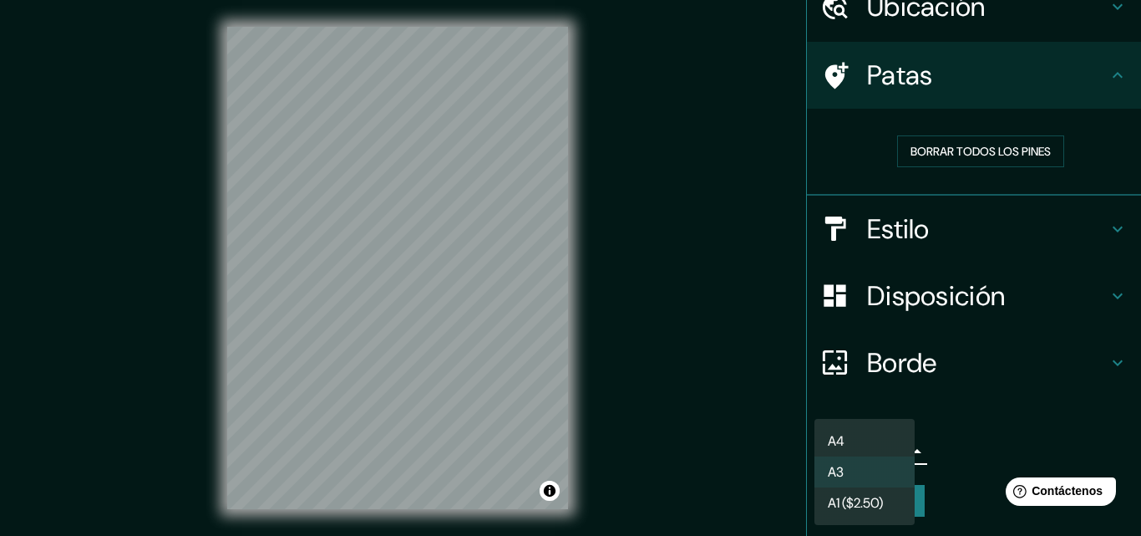
click at [875, 444] on li "A4" at bounding box center [865, 440] width 100 height 31
type input "single"
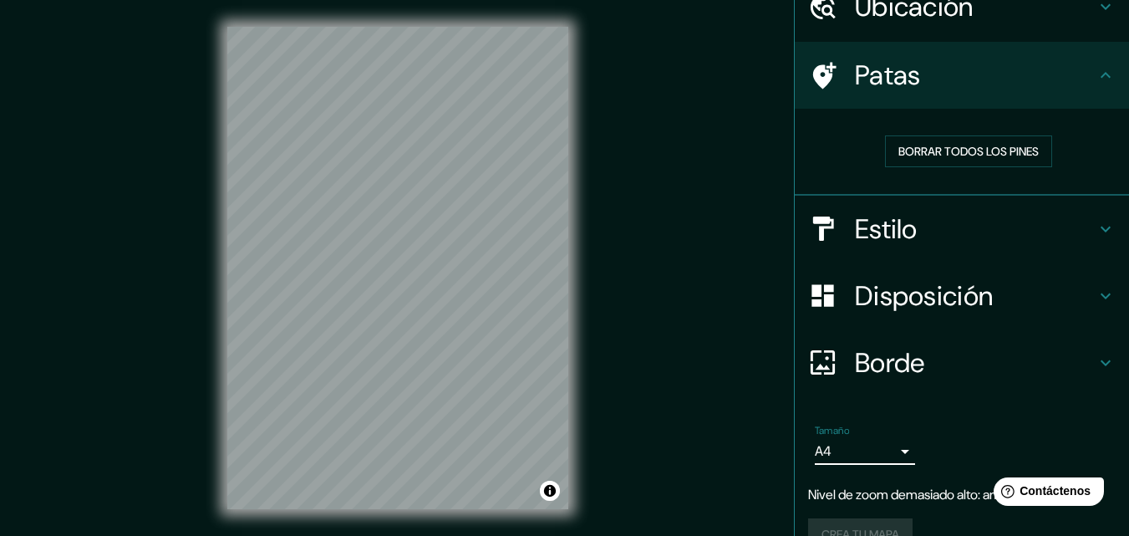
click at [963, 287] on font "Disposición" at bounding box center [924, 295] width 138 height 35
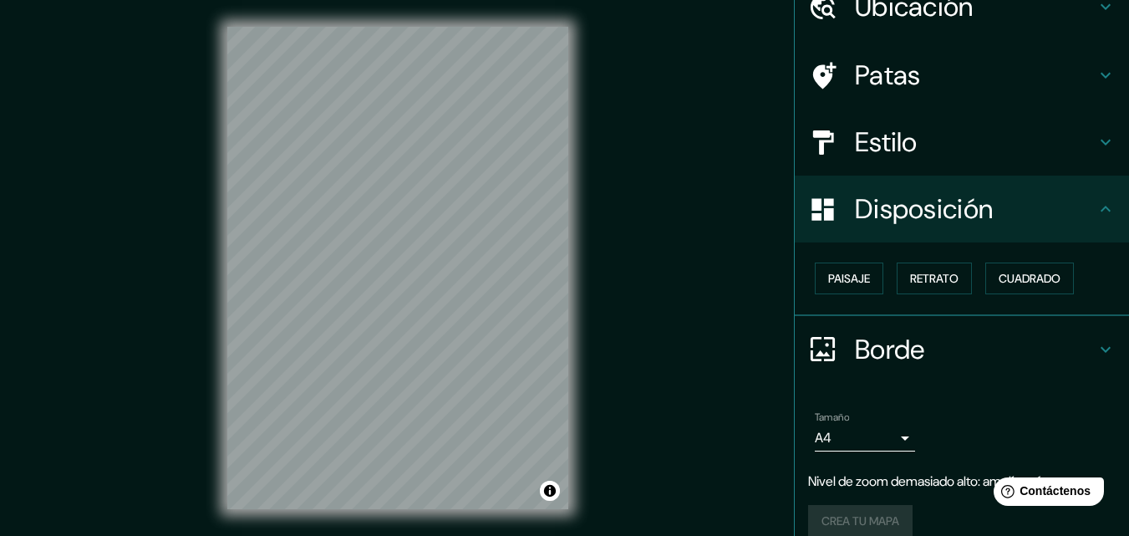
click at [967, 134] on h4 "Estilo" at bounding box center [975, 141] width 241 height 33
